Goal: Find specific page/section: Find specific page/section

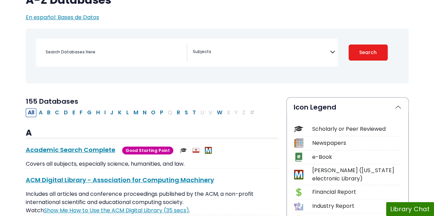
scroll to position [69, 0]
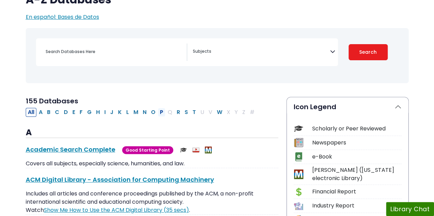
click at [158, 112] on button "P" at bounding box center [162, 112] width 8 height 9
select select "Database Subject Filter"
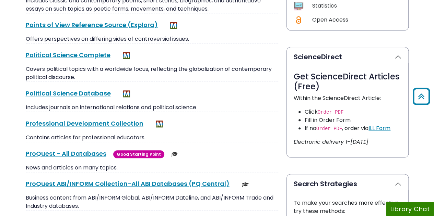
scroll to position [377, 0]
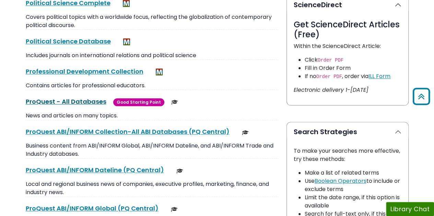
click at [83, 101] on link "ProQuest - All Databases This link opens in a new window" at bounding box center [66, 101] width 81 height 9
